Goal: Understand process/instructions: Learn how to perform a task or action

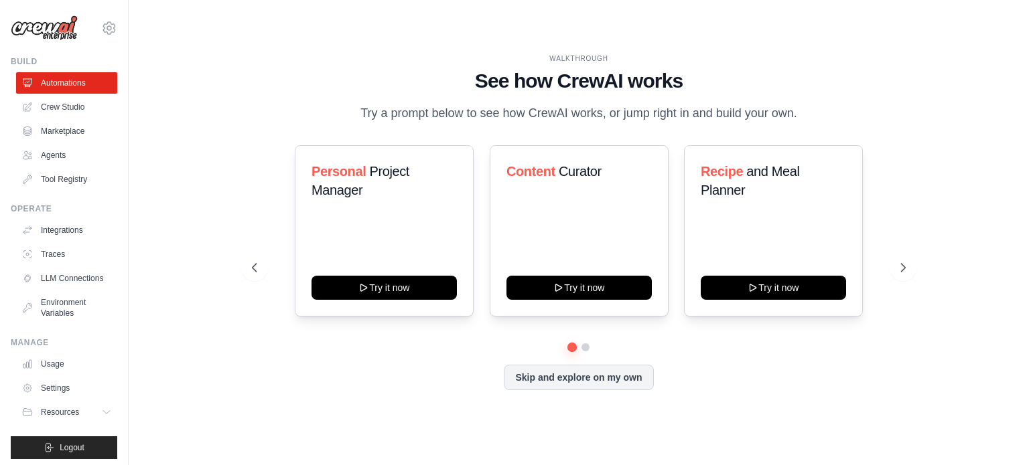
click at [172, 200] on div "WALKTHROUGH See how CrewAI works Try a prompt below to see how CrewAI works, or…" at bounding box center [578, 232] width 857 height 439
click at [966, 199] on div "WALKTHROUGH See how CrewAI works Try a prompt below to see how CrewAI works, or…" at bounding box center [578, 232] width 857 height 439
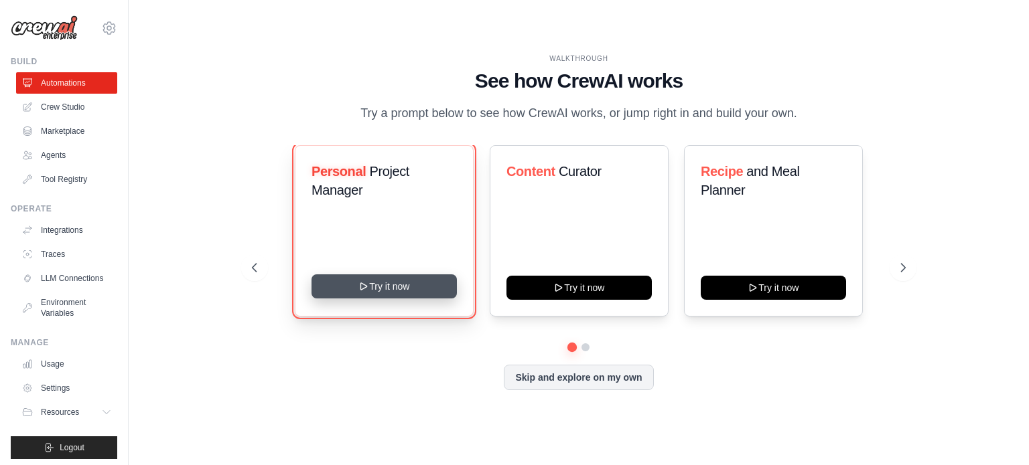
click at [367, 283] on icon at bounding box center [363, 286] width 11 height 11
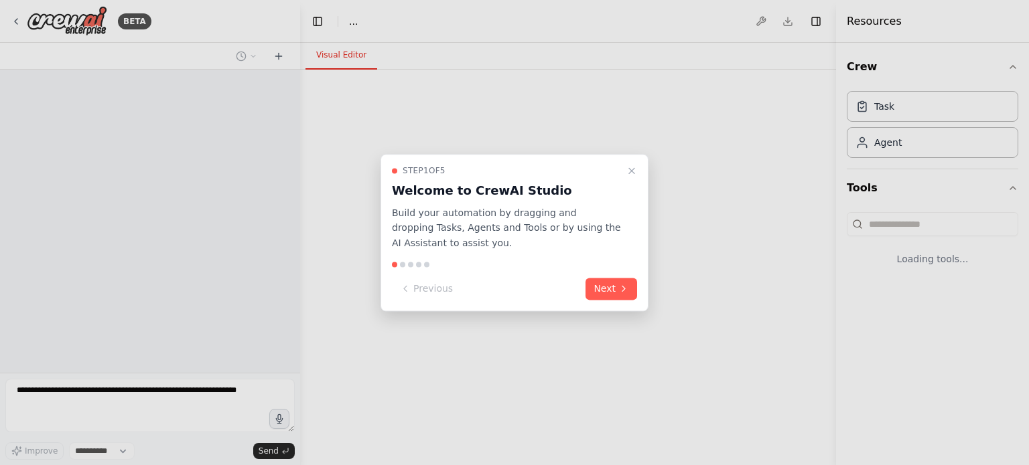
select select "****"
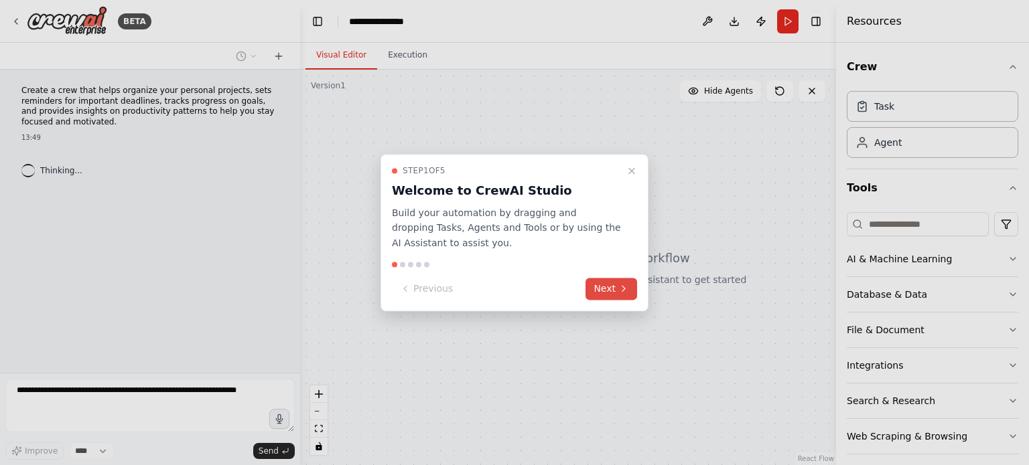
click at [612, 289] on button "Next" at bounding box center [611, 289] width 52 height 22
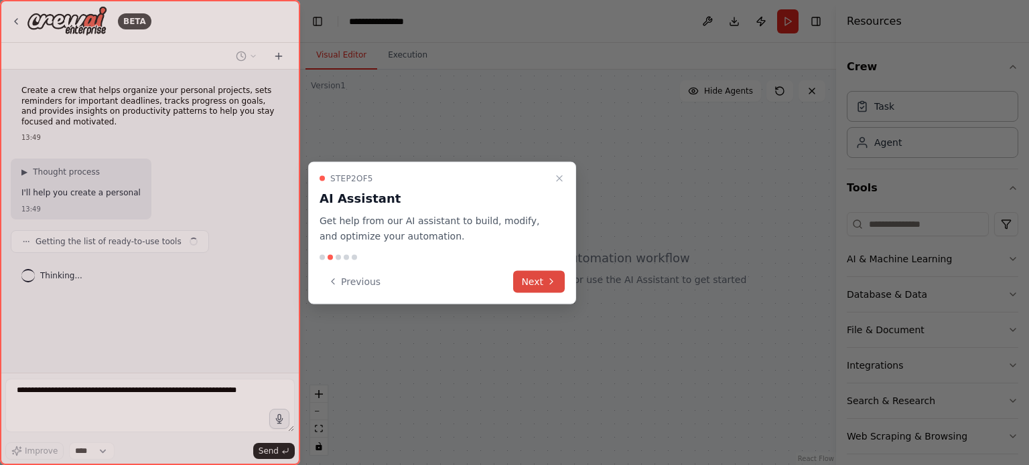
click at [536, 278] on button "Next" at bounding box center [539, 282] width 52 height 22
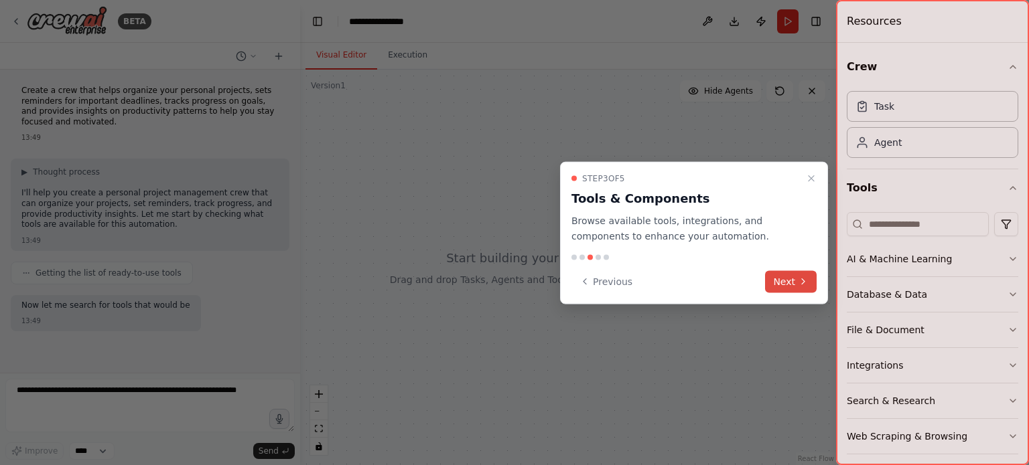
click at [785, 281] on button "Next" at bounding box center [791, 282] width 52 height 22
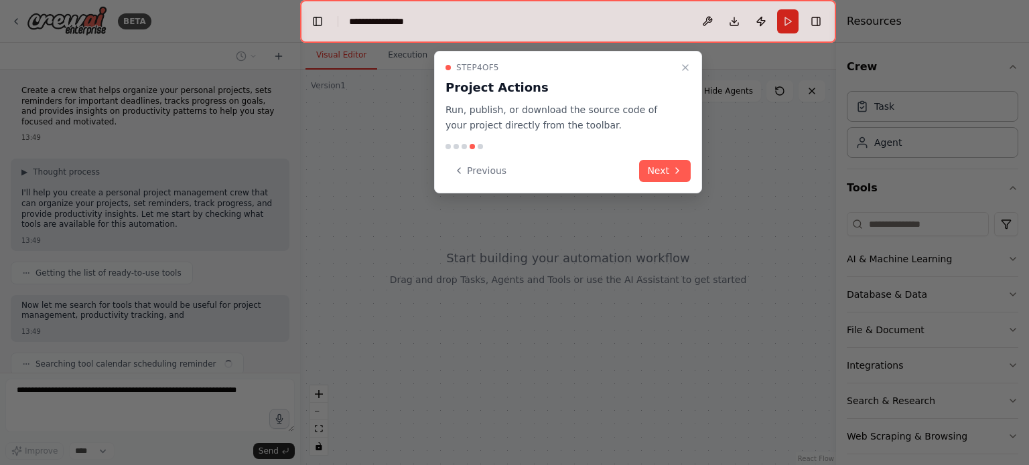
scroll to position [46, 0]
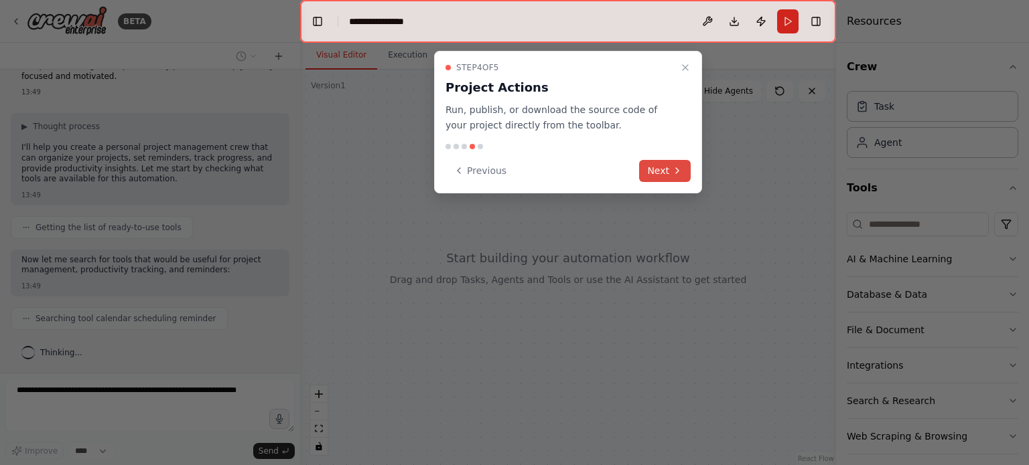
click at [654, 173] on button "Next" at bounding box center [665, 171] width 52 height 22
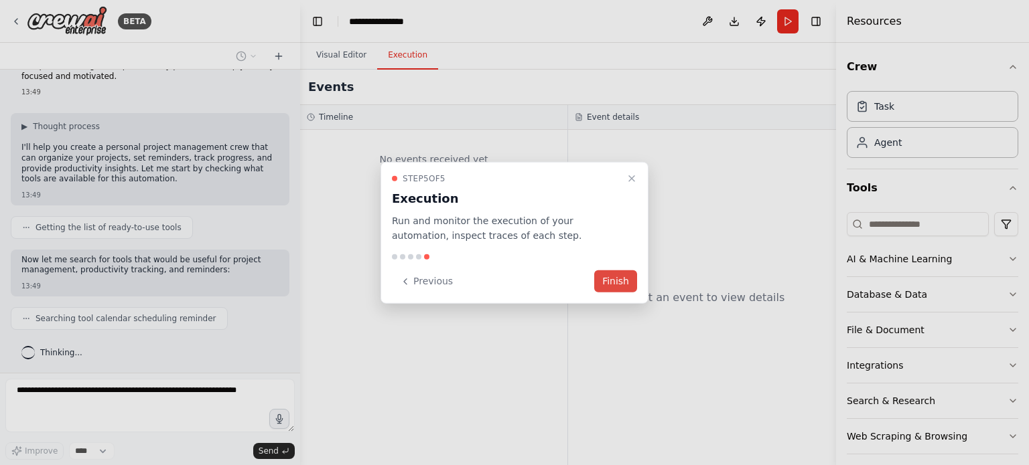
scroll to position [78, 0]
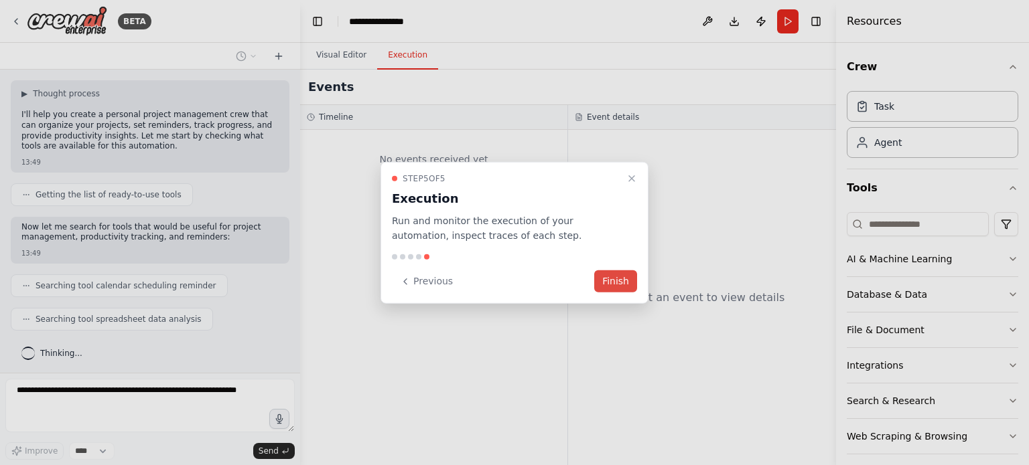
click at [611, 283] on button "Finish" at bounding box center [615, 282] width 43 height 22
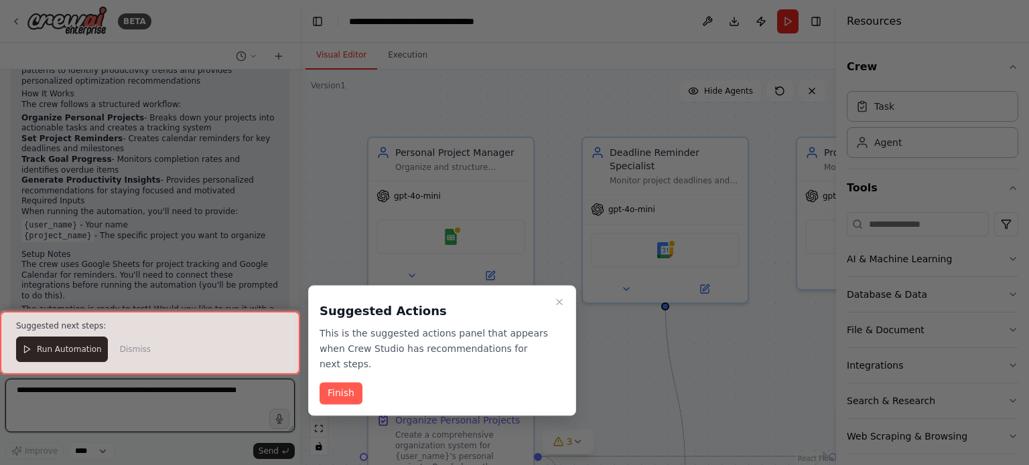
scroll to position [1137, 0]
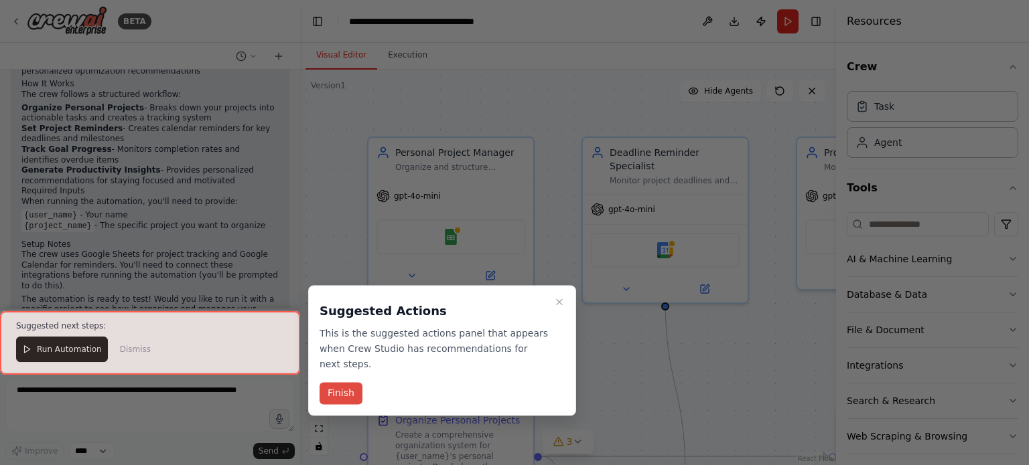
click at [323, 383] on button "Finish" at bounding box center [340, 394] width 43 height 22
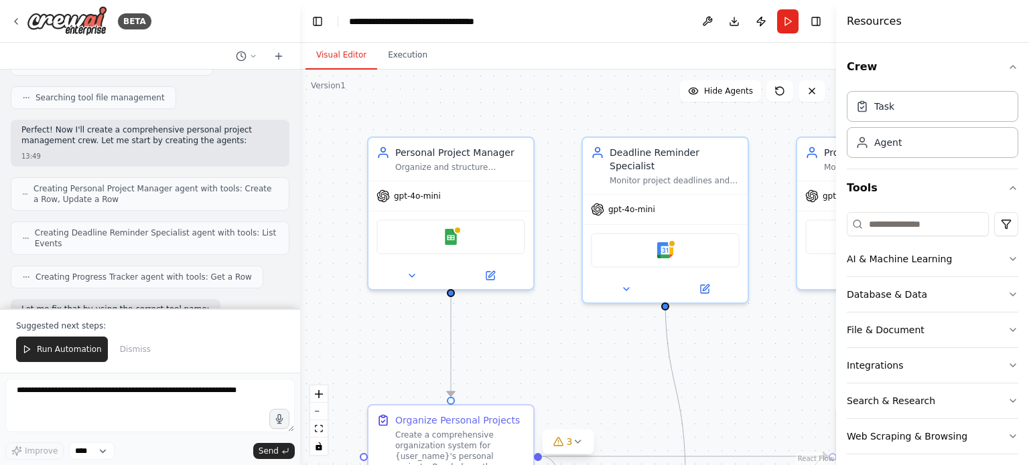
scroll to position [0, 0]
